Goal: Navigation & Orientation: Find specific page/section

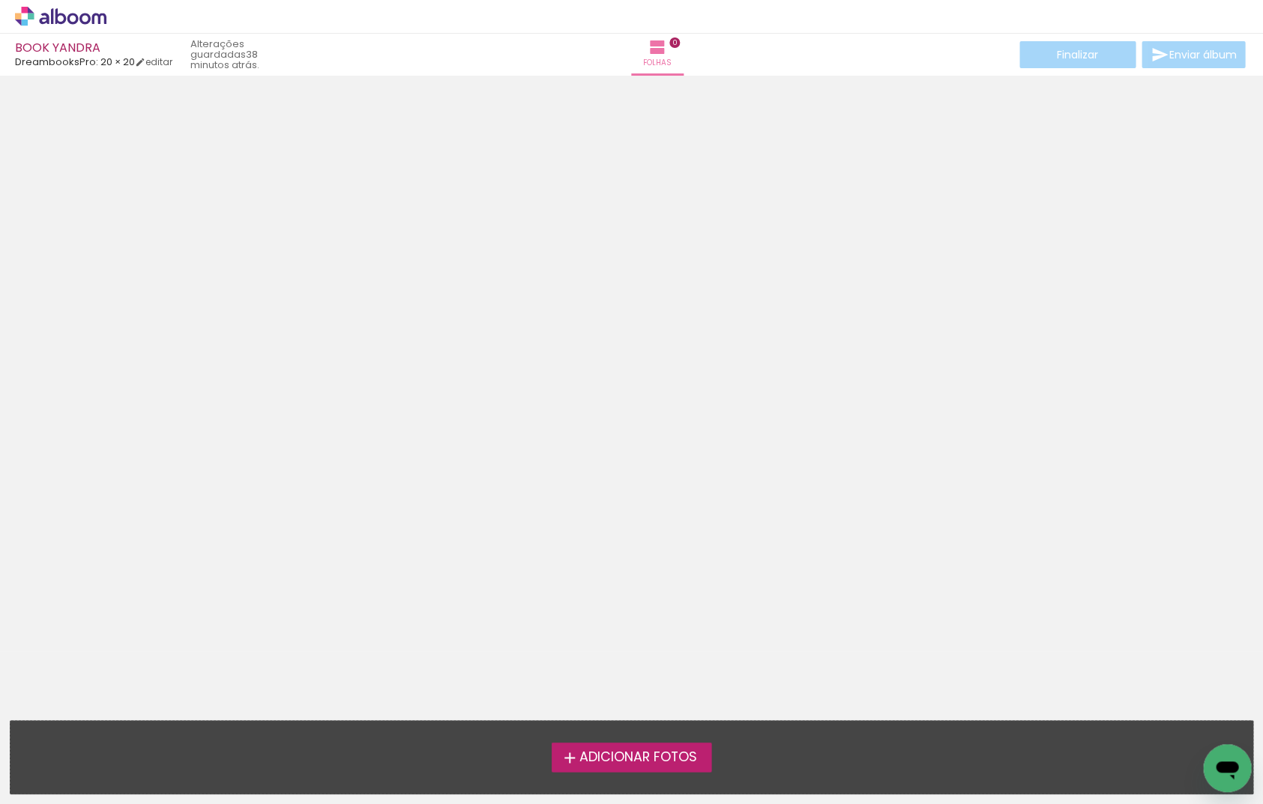
click at [67, 12] on icon at bounding box center [60, 16] width 91 height 19
